Goal: Information Seeking & Learning: Learn about a topic

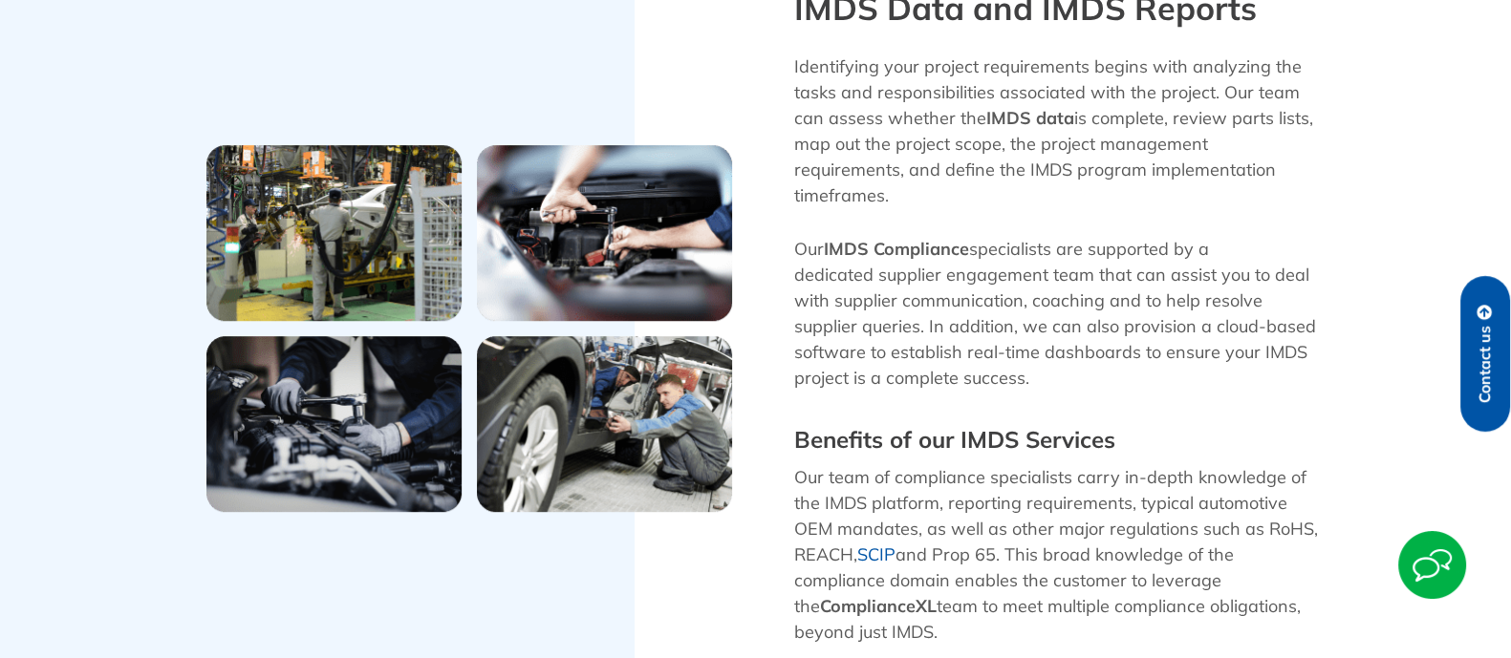
scroll to position [1434, 0]
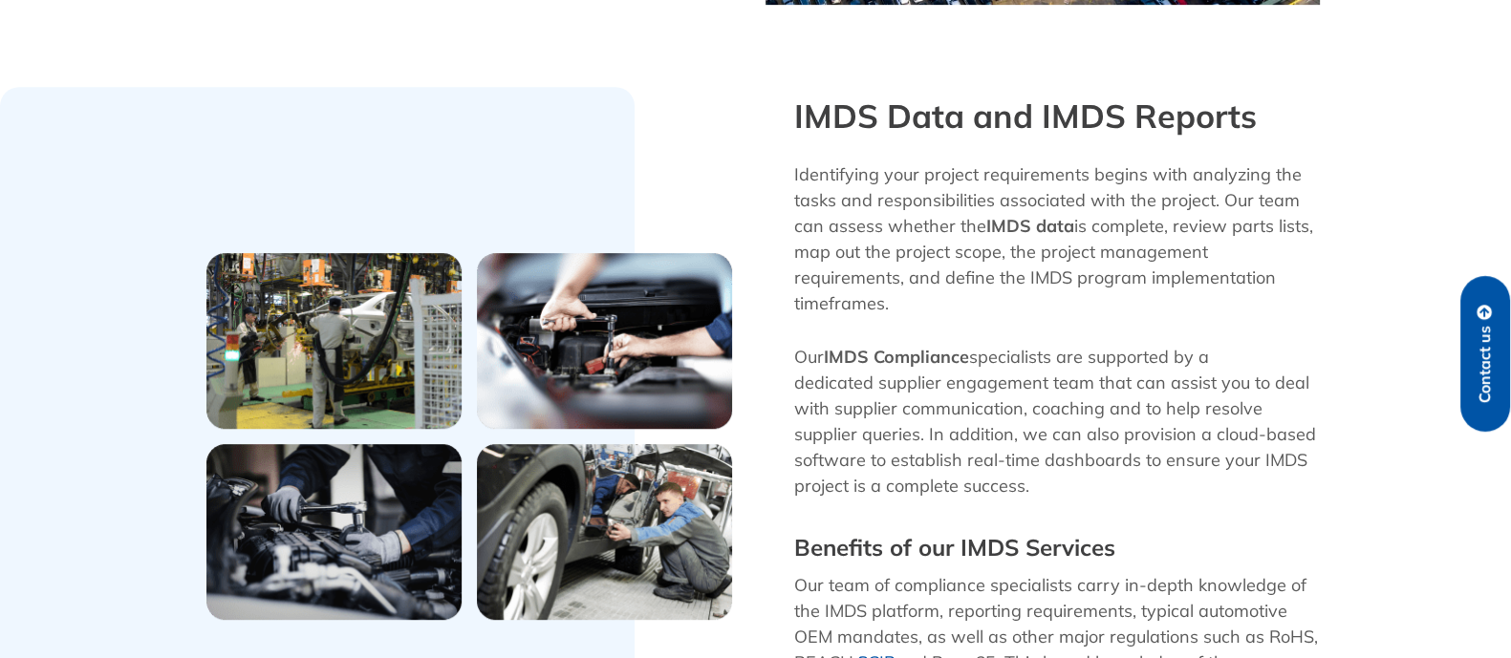
scroll to position [1275, 0]
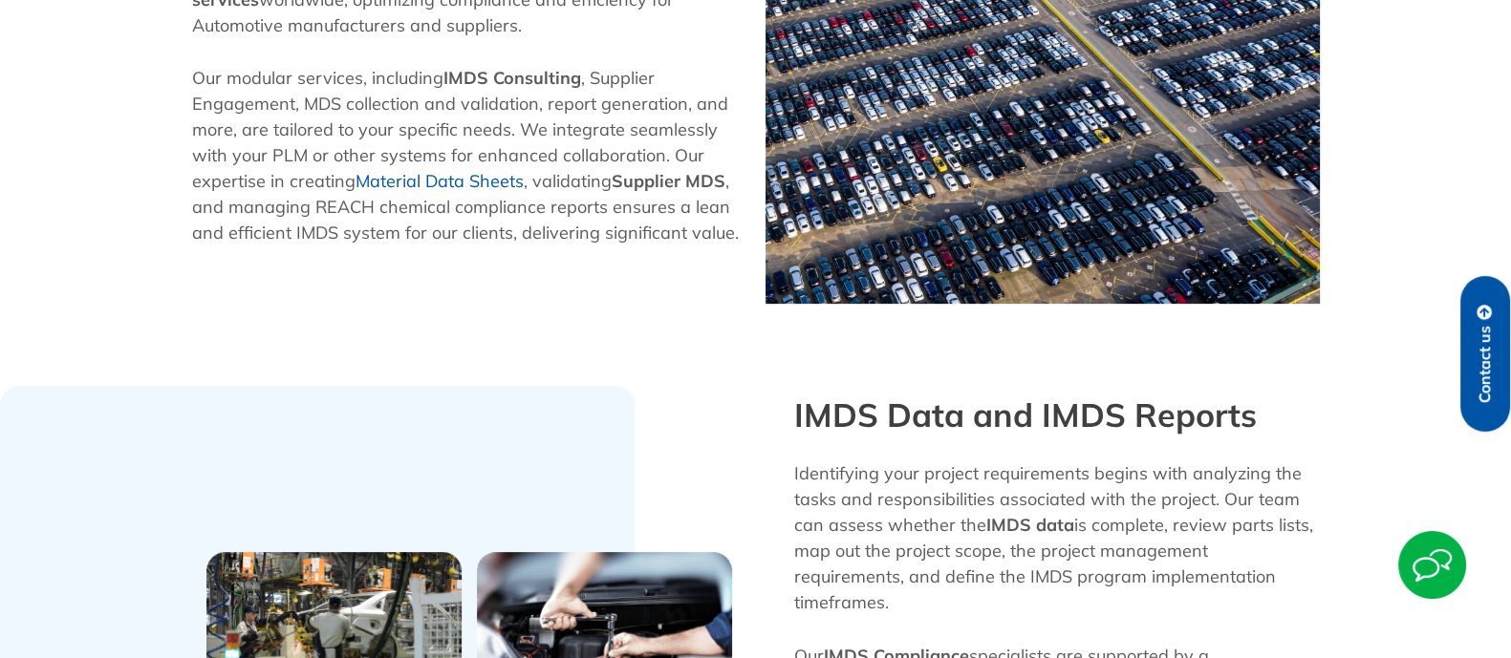
scroll to position [646, 0]
